Goal: Task Accomplishment & Management: Manage account settings

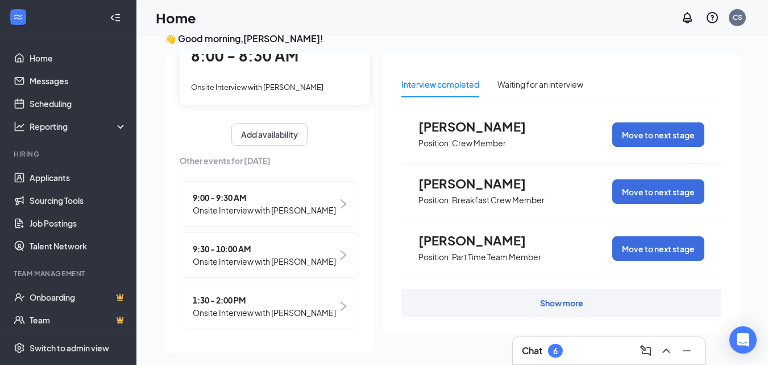
scroll to position [24, 0]
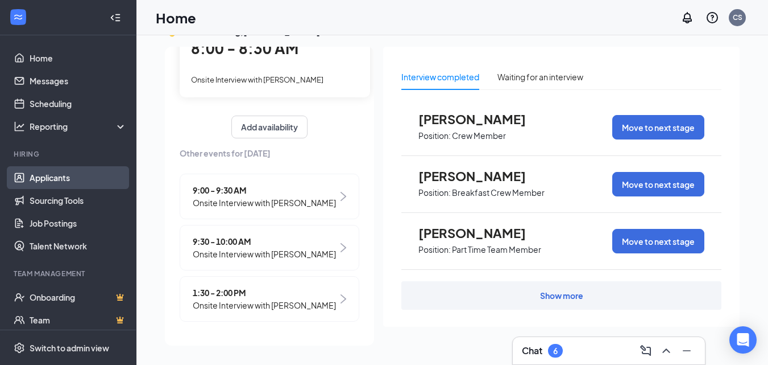
click at [34, 181] on link "Applicants" at bounding box center [78, 177] width 97 height 23
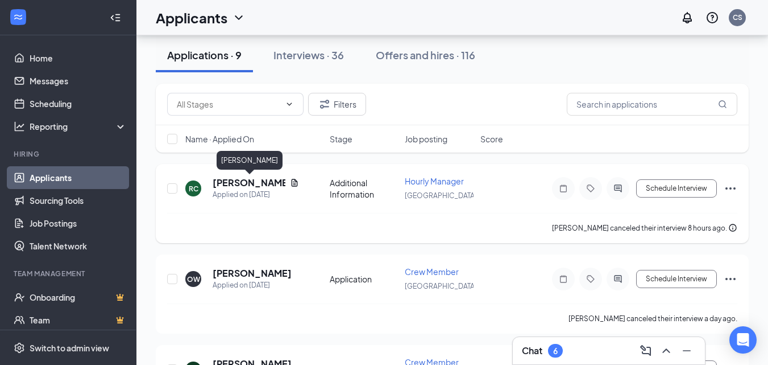
scroll to position [57, 0]
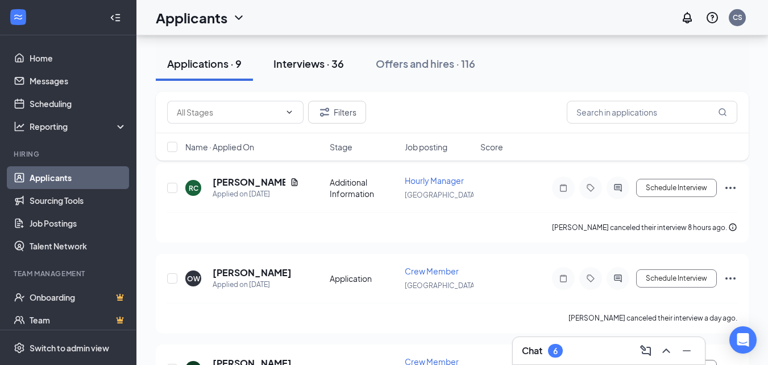
click at [316, 64] on div "Interviews · 36" at bounding box center [309, 63] width 71 height 14
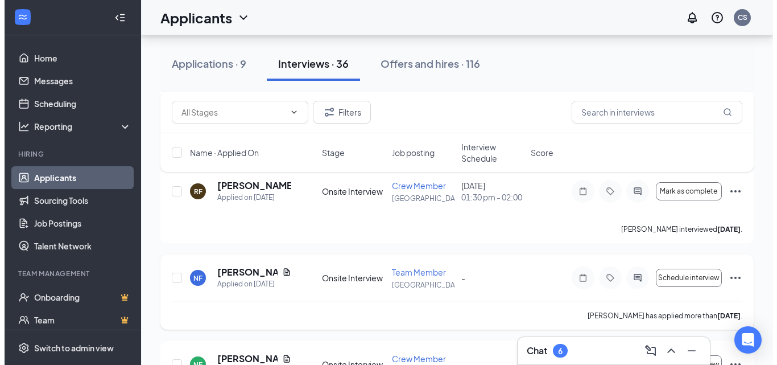
scroll to position [1251, 0]
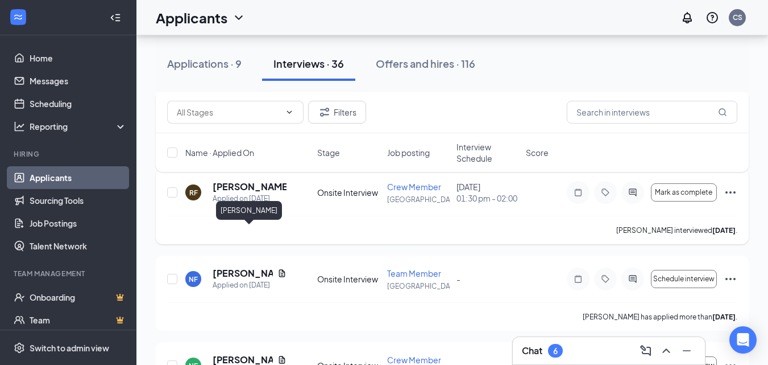
click at [231, 193] on h5 "[PERSON_NAME]" at bounding box center [250, 186] width 74 height 13
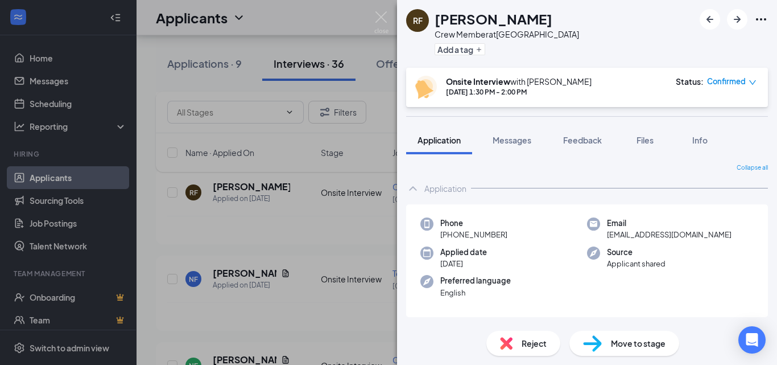
click at [226, 232] on div "RF [PERSON_NAME] Crew Member at [GEOGRAPHIC_DATA] Add a tag Onsite Interview wi…" at bounding box center [388, 182] width 777 height 365
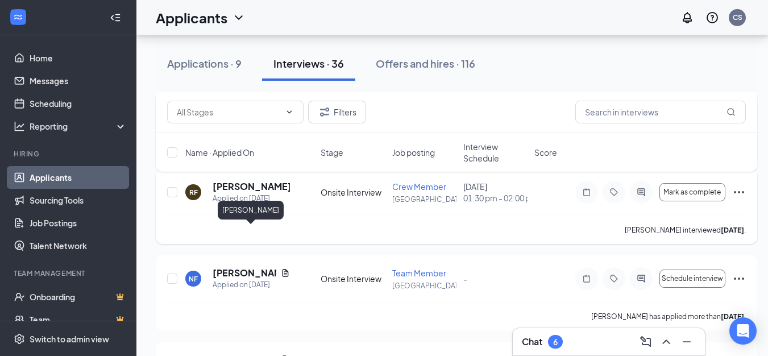
click at [230, 193] on h5 "[PERSON_NAME]" at bounding box center [251, 186] width 77 height 13
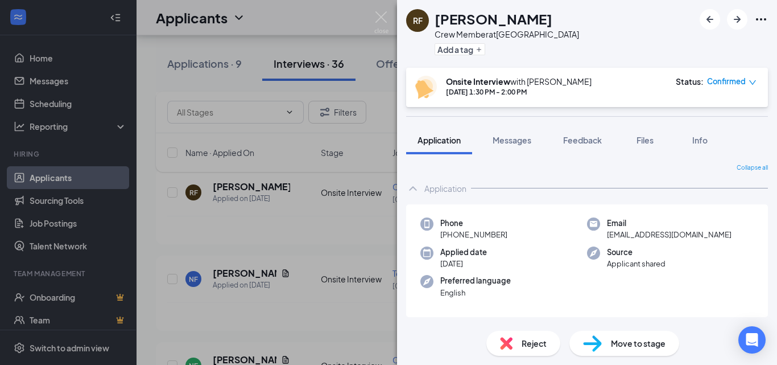
click at [361, 196] on div "RF [PERSON_NAME] Crew Member at [GEOGRAPHIC_DATA] Add a tag Onsite Interview wi…" at bounding box center [388, 182] width 777 height 365
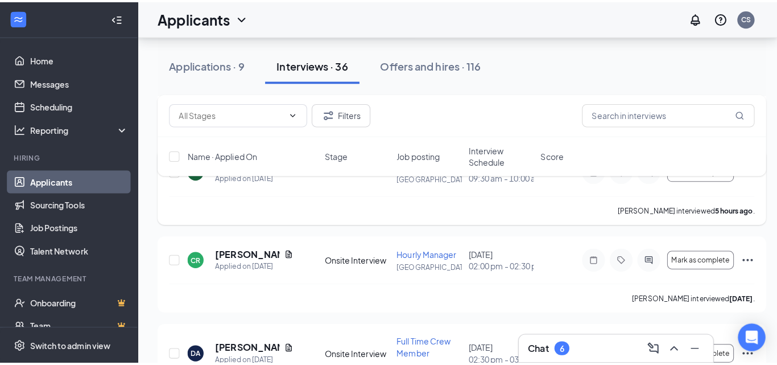
scroll to position [569, 0]
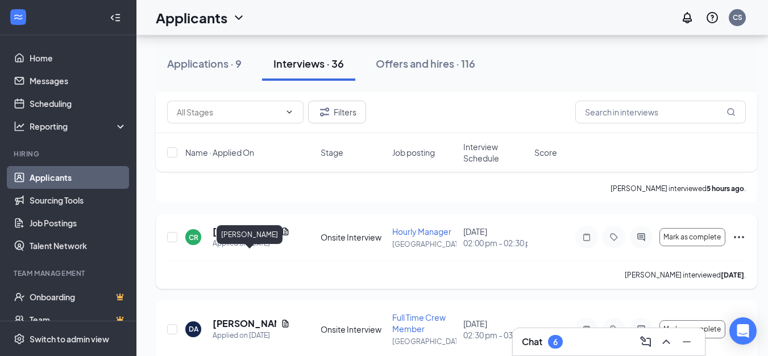
click at [246, 238] on h5 "[PERSON_NAME]" at bounding box center [245, 231] width 64 height 13
click at [249, 238] on h5 "[PERSON_NAME]" at bounding box center [245, 231] width 64 height 13
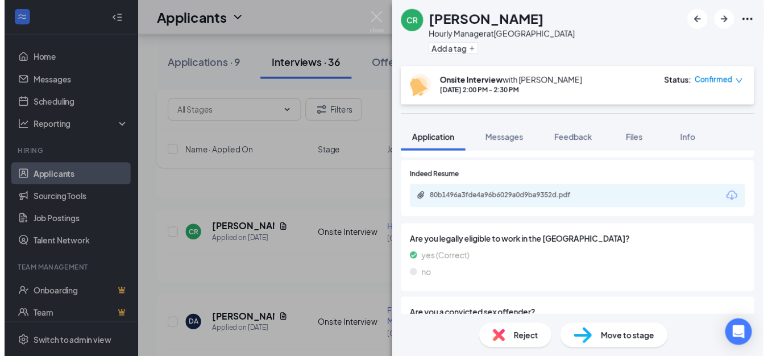
scroll to position [341, 0]
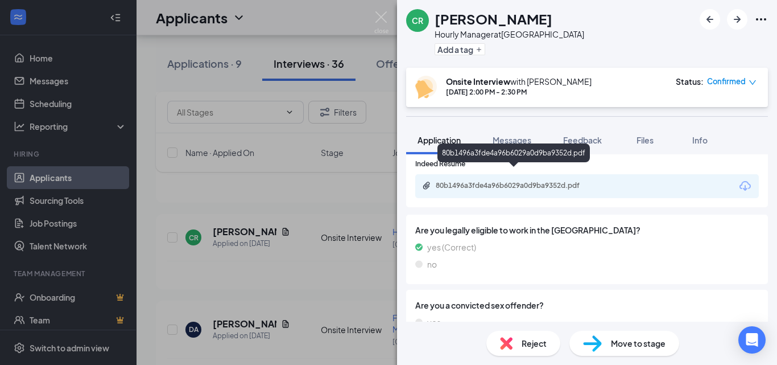
click at [491, 181] on div "80b1496a3fde4a96b6029a0d9ba9352d.pdf" at bounding box center [515, 185] width 159 height 9
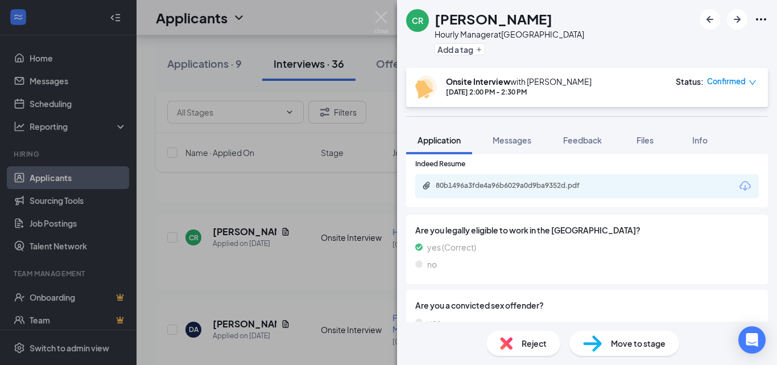
click at [303, 198] on div "CR [PERSON_NAME] Hourly Manager at [GEOGRAPHIC_DATA] Add a tag Onsite Interview…" at bounding box center [388, 182] width 777 height 365
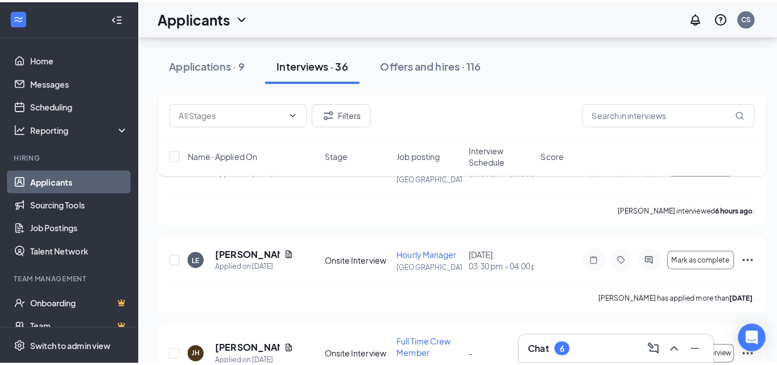
scroll to position [171, 0]
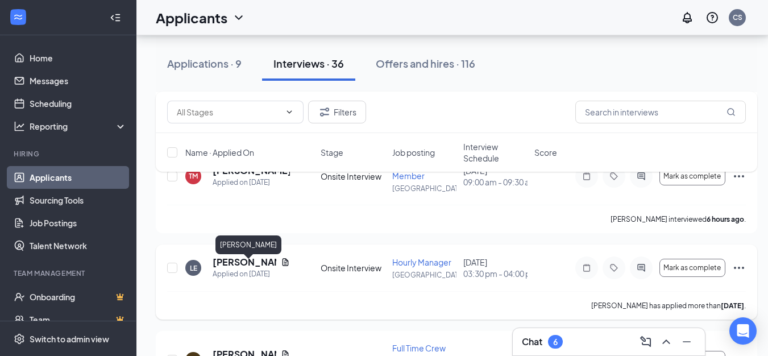
click at [231, 265] on h5 "[PERSON_NAME]" at bounding box center [245, 262] width 64 height 13
click at [231, 265] on div at bounding box center [384, 178] width 768 height 356
click at [235, 268] on h5 "[PERSON_NAME]" at bounding box center [245, 262] width 64 height 13
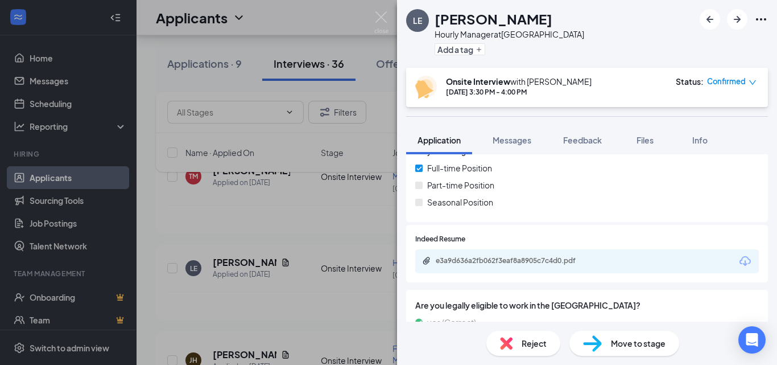
scroll to position [284, 0]
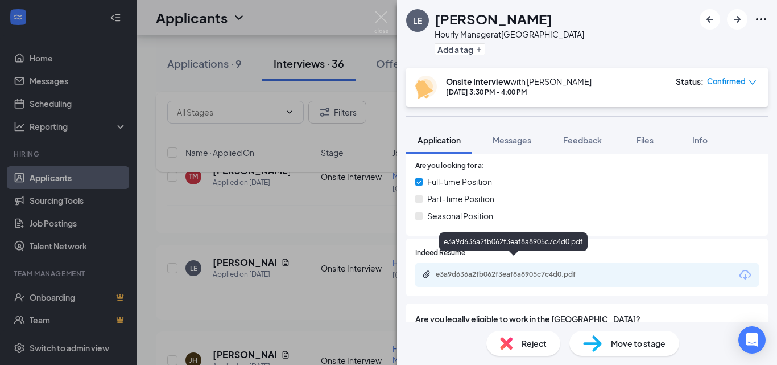
click at [450, 270] on div "e3a9d636a2fb062f3eaf8a8905c7c4d0.pdf" at bounding box center [515, 274] width 159 height 9
